Goal: Check status: Check status

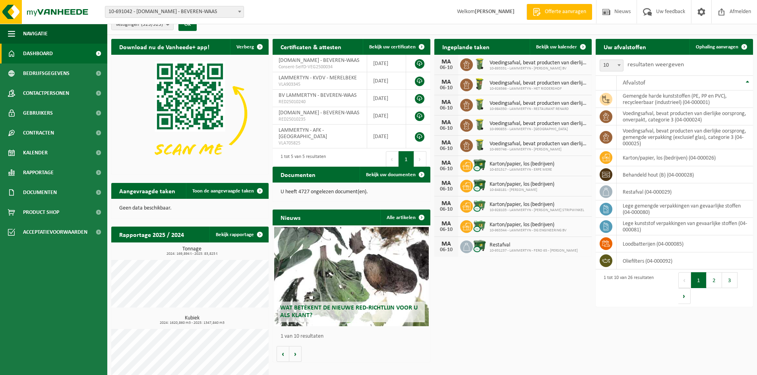
scroll to position [19, 0]
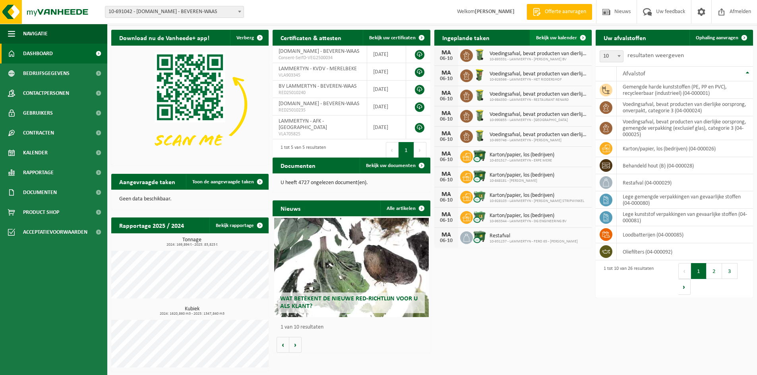
click at [553, 36] on span "Bekijk uw kalender" at bounding box center [556, 37] width 41 height 5
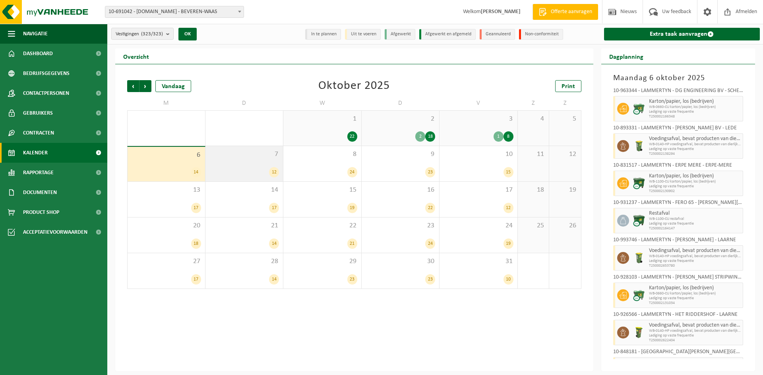
click at [267, 163] on div "7 12" at bounding box center [244, 163] width 78 height 35
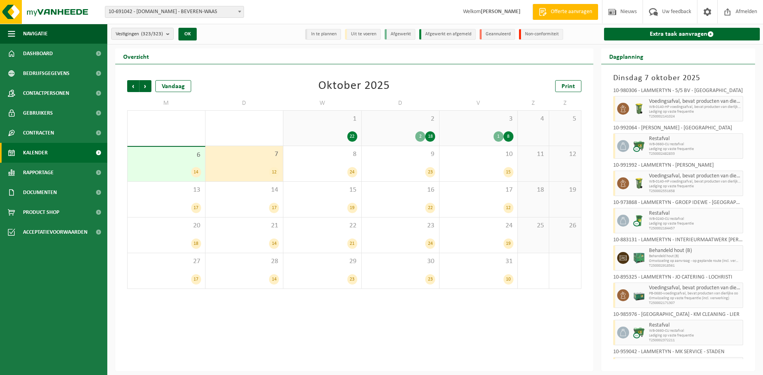
click at [267, 163] on div "7 12" at bounding box center [244, 163] width 78 height 35
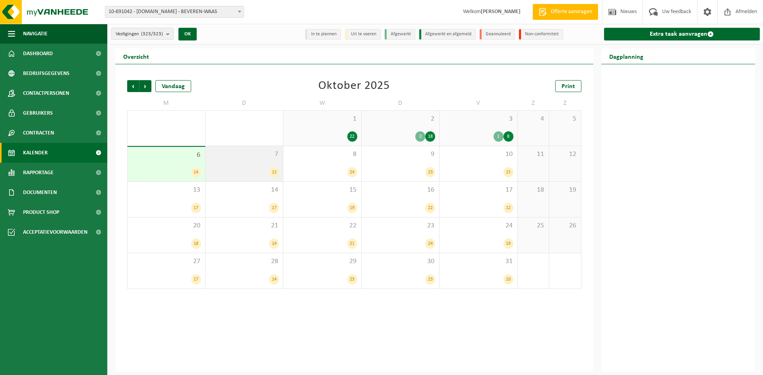
click at [270, 162] on div "7 12" at bounding box center [244, 163] width 78 height 35
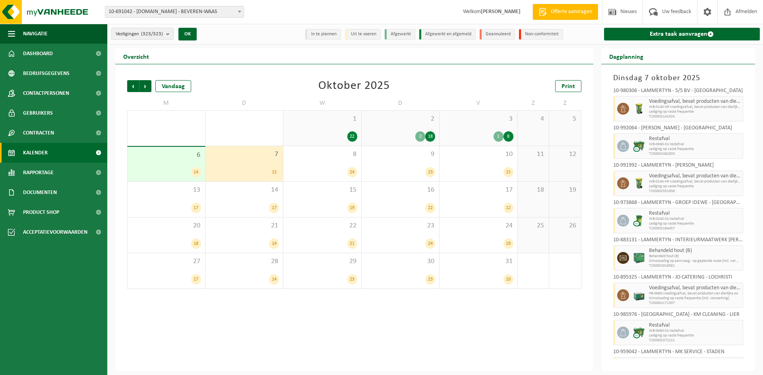
click at [201, 12] on span "10-691042 - [DOMAIN_NAME] - BEVEREN-WAAS" at bounding box center [174, 11] width 138 height 11
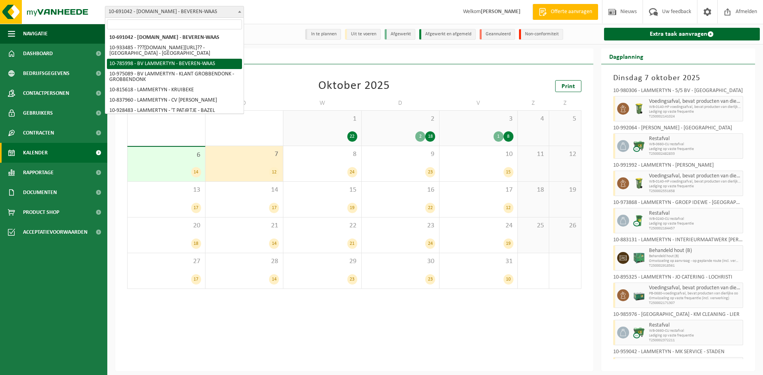
select select "85359"
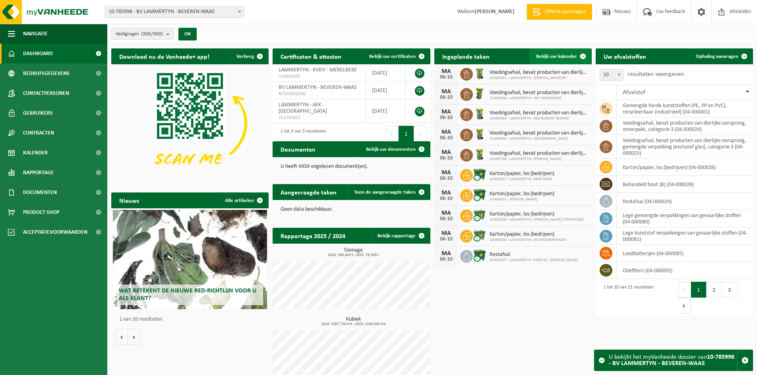
click at [558, 54] on span "Bekijk uw kalender" at bounding box center [556, 56] width 41 height 5
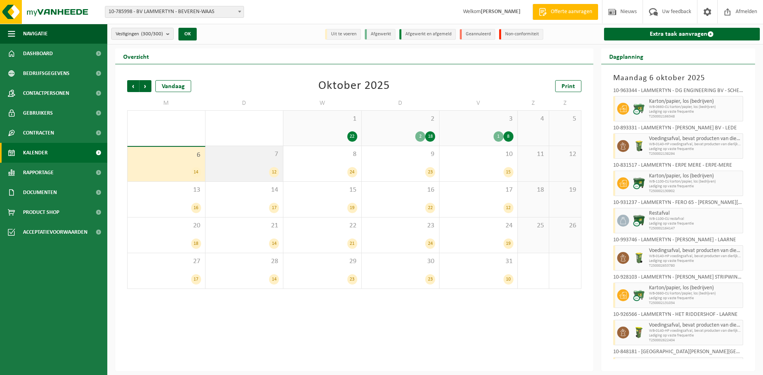
click at [263, 162] on div "7 12" at bounding box center [244, 163] width 78 height 35
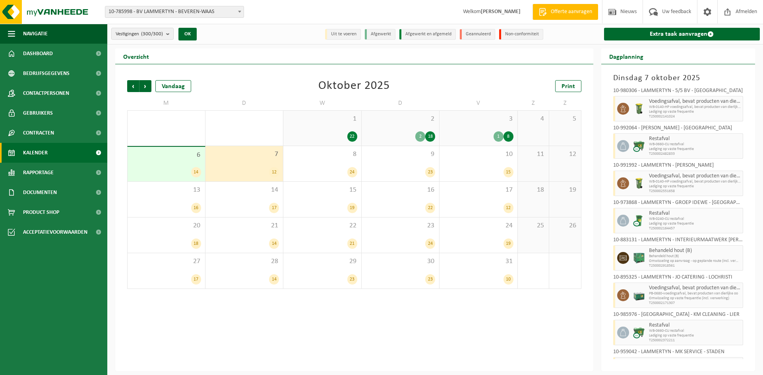
click at [731, 72] on h3 "Dinsdag 7 oktober 2025" at bounding box center [678, 78] width 130 height 12
